Goal: Transaction & Acquisition: Purchase product/service

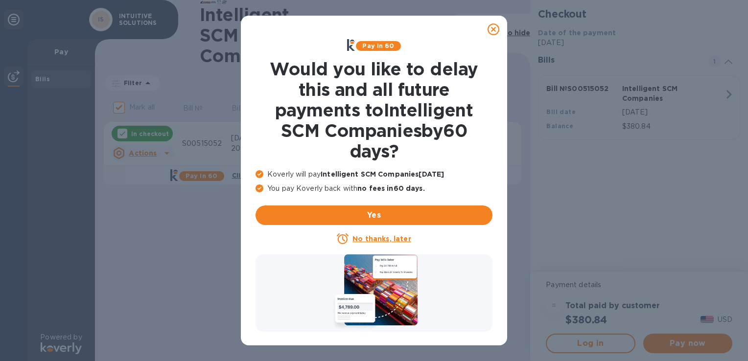
click at [380, 237] on u "No thanks, later" at bounding box center [382, 239] width 58 height 8
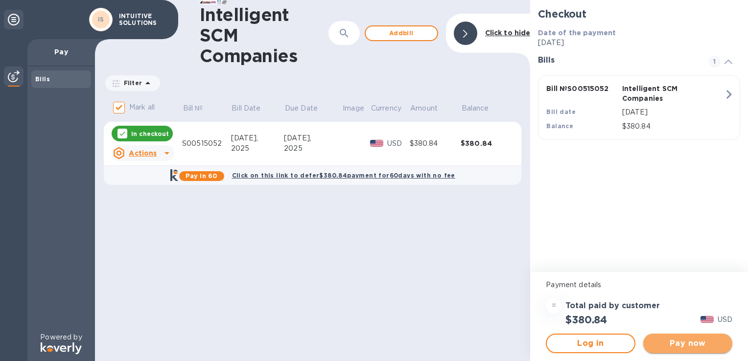
click at [691, 344] on span "Pay now" at bounding box center [687, 344] width 73 height 12
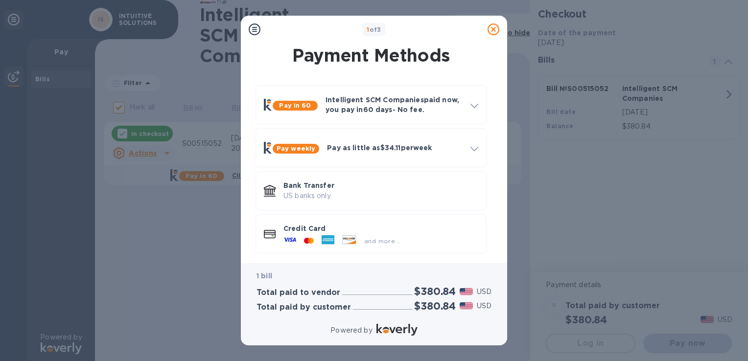
scroll to position [5, 0]
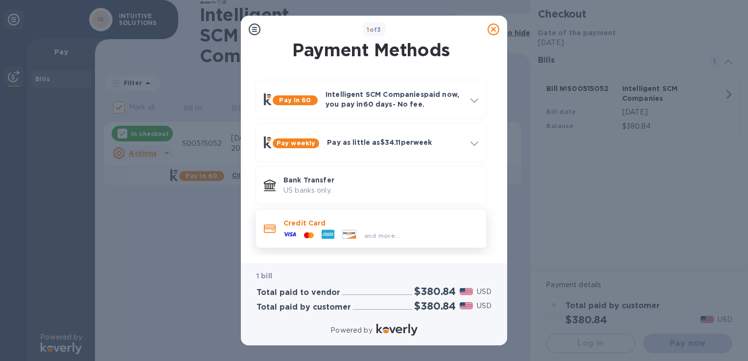
click at [354, 234] on icon at bounding box center [354, 234] width 1 height 2
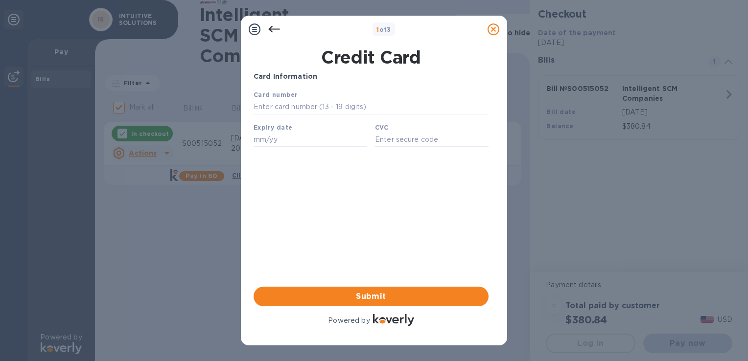
scroll to position [0, 0]
click at [311, 105] on input "text" at bounding box center [371, 107] width 235 height 15
type input "[CREDIT_CARD_NUMBER]"
click at [296, 144] on input "text" at bounding box center [311, 139] width 114 height 15
type input "03/29"
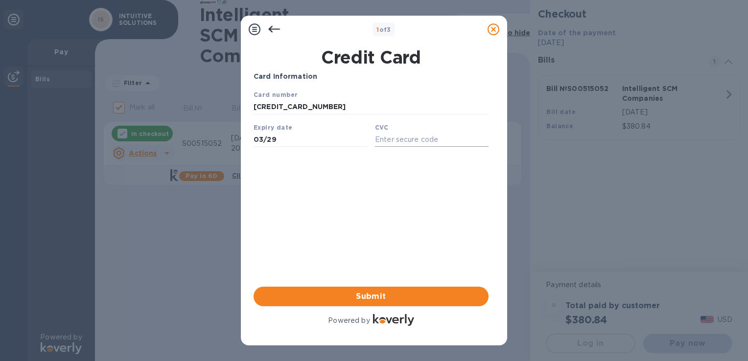
click at [387, 140] on input "text" at bounding box center [432, 139] width 114 height 15
type input "9907"
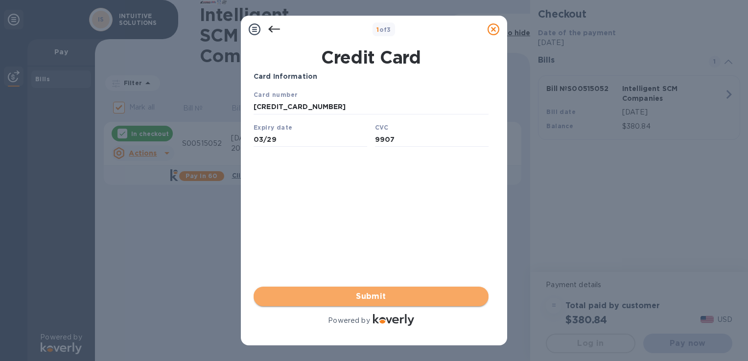
click at [404, 299] on span "Submit" at bounding box center [370, 297] width 219 height 12
